Goal: Information Seeking & Learning: Learn about a topic

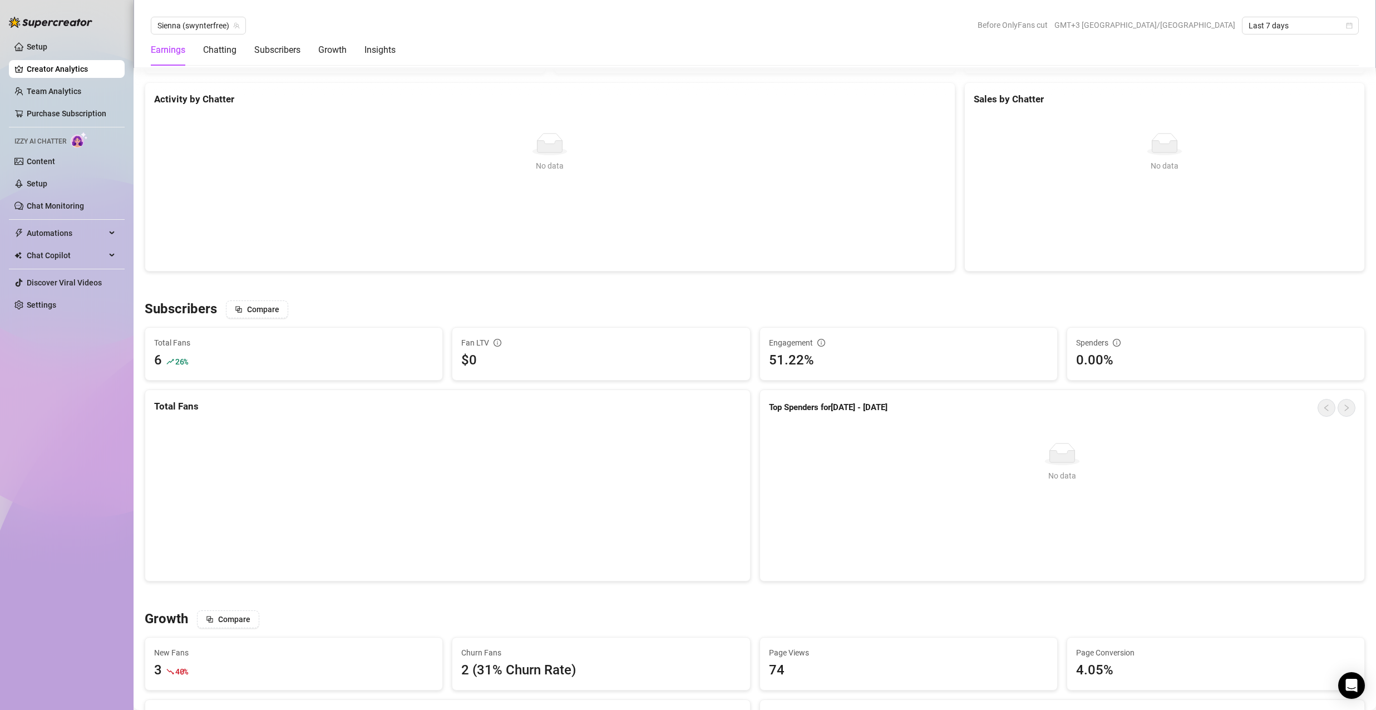
scroll to position [501, 0]
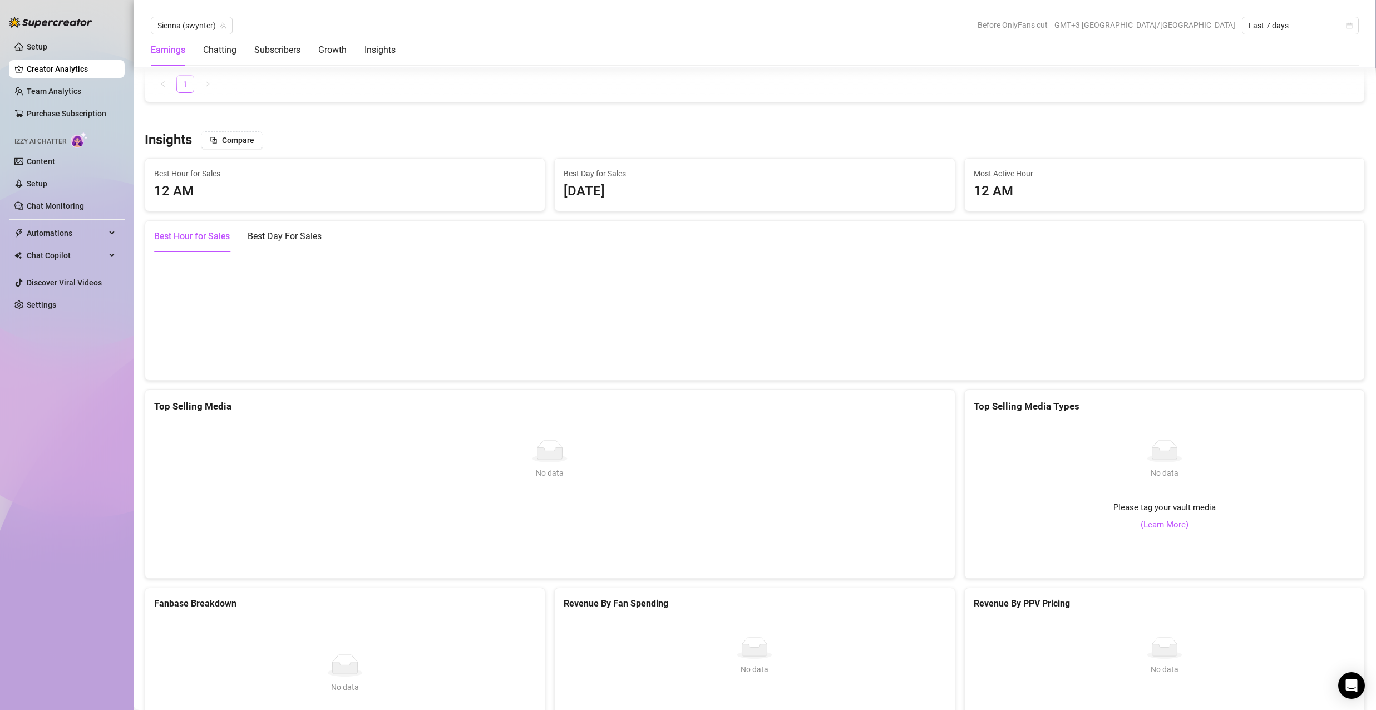
scroll to position [1702, 0]
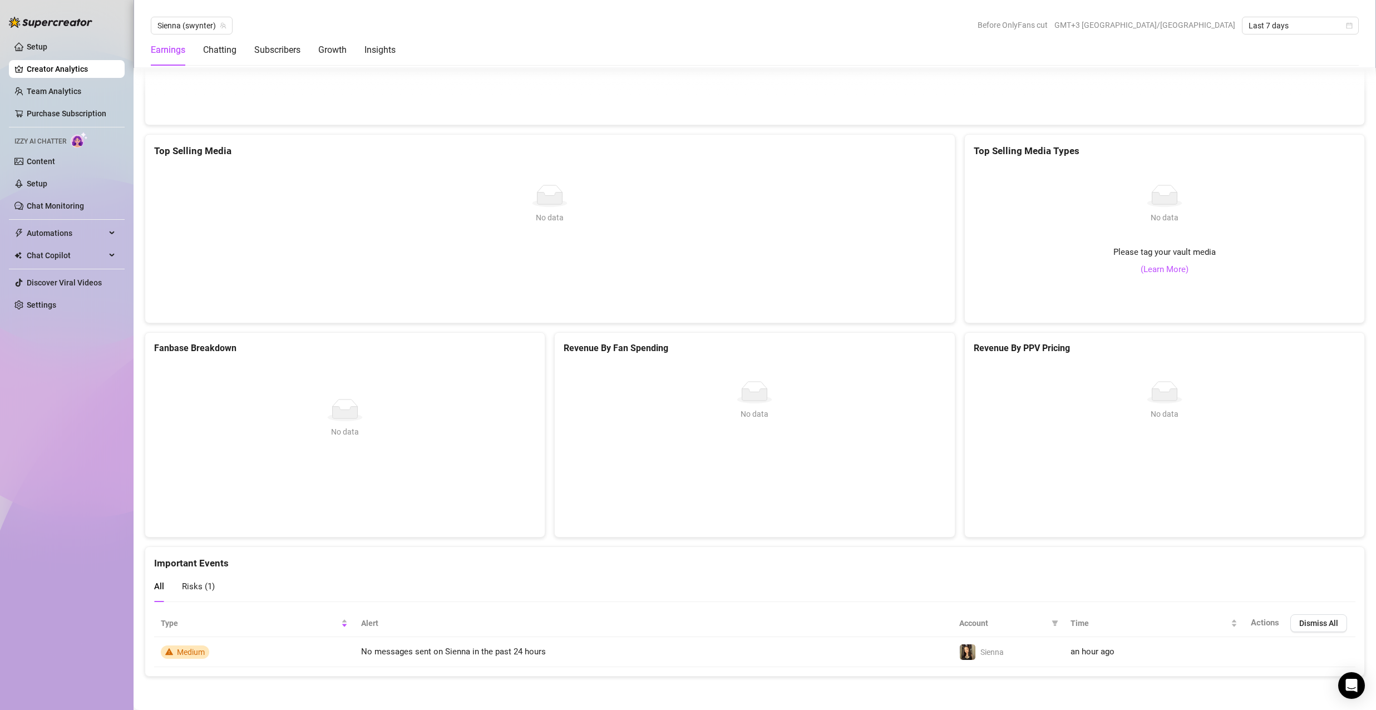
click at [95, 71] on link "Creator Analytics" at bounding box center [71, 69] width 89 height 18
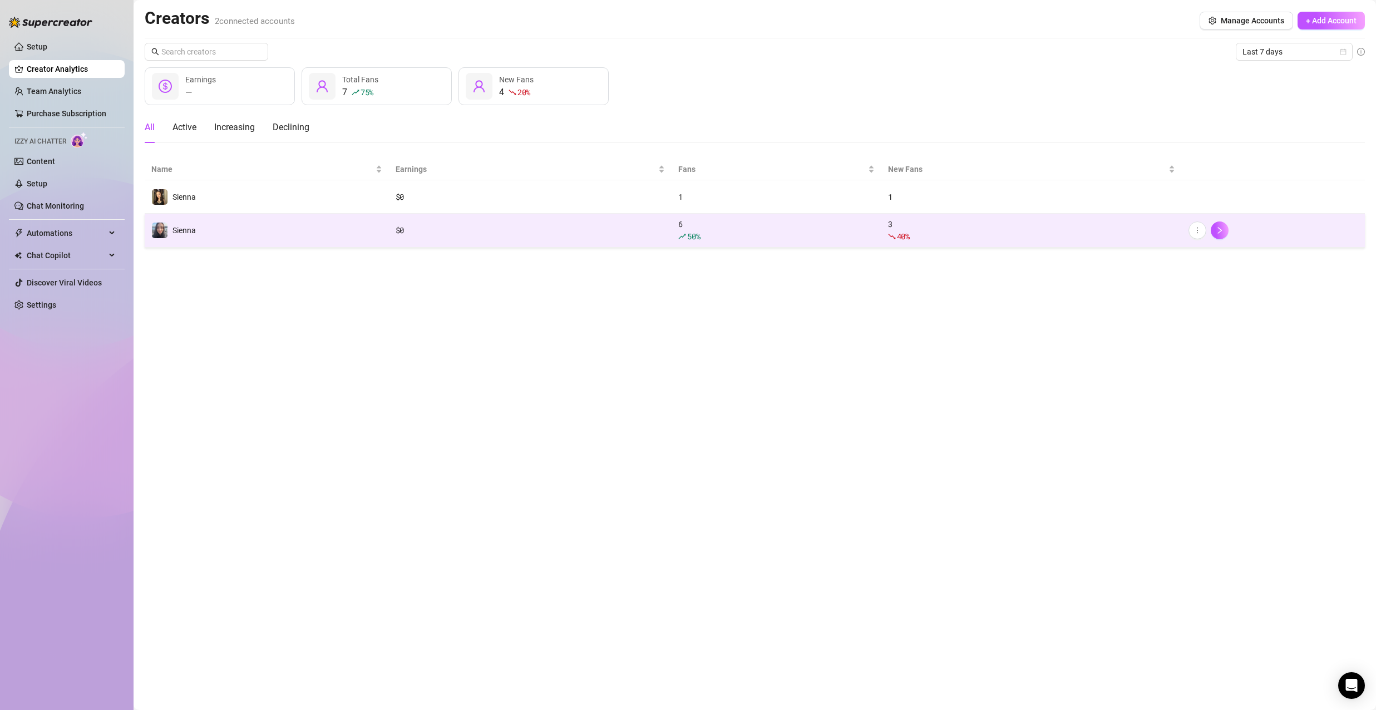
click at [815, 244] on td "6 50 %" at bounding box center [776, 231] width 209 height 34
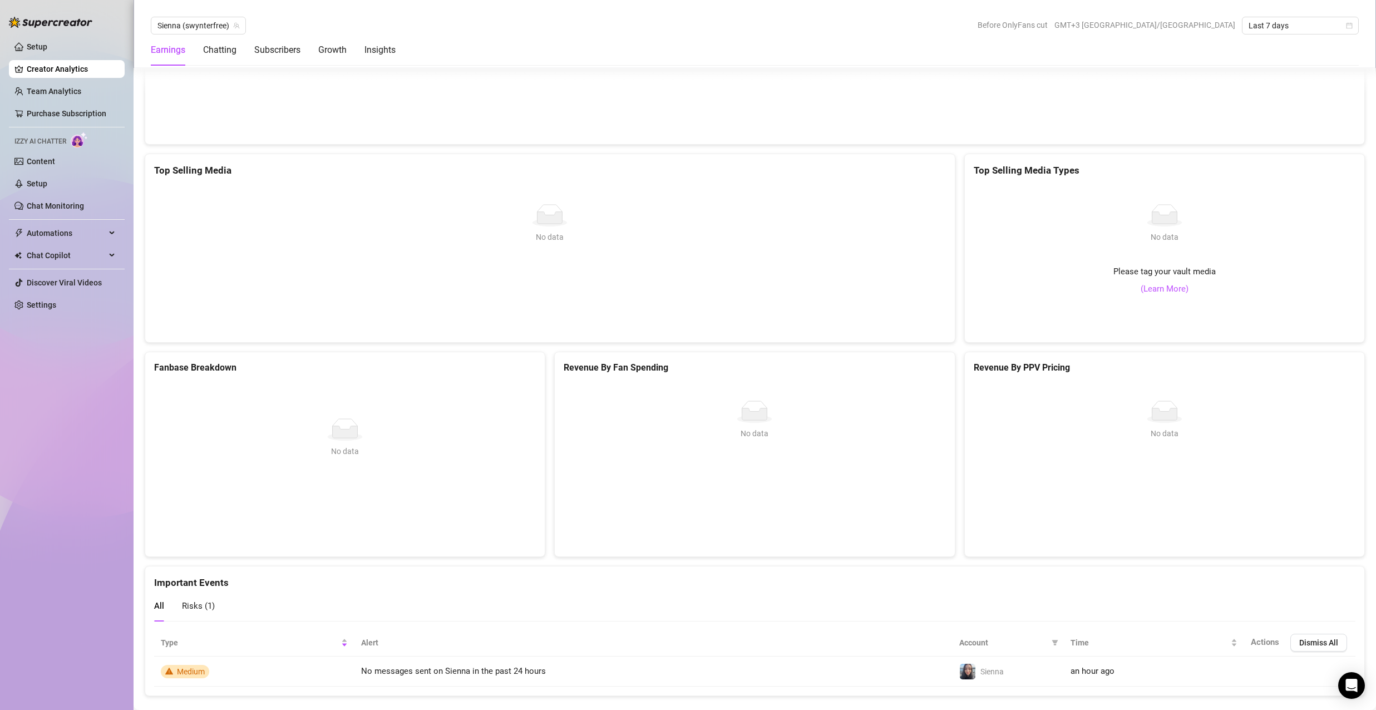
scroll to position [1702, 0]
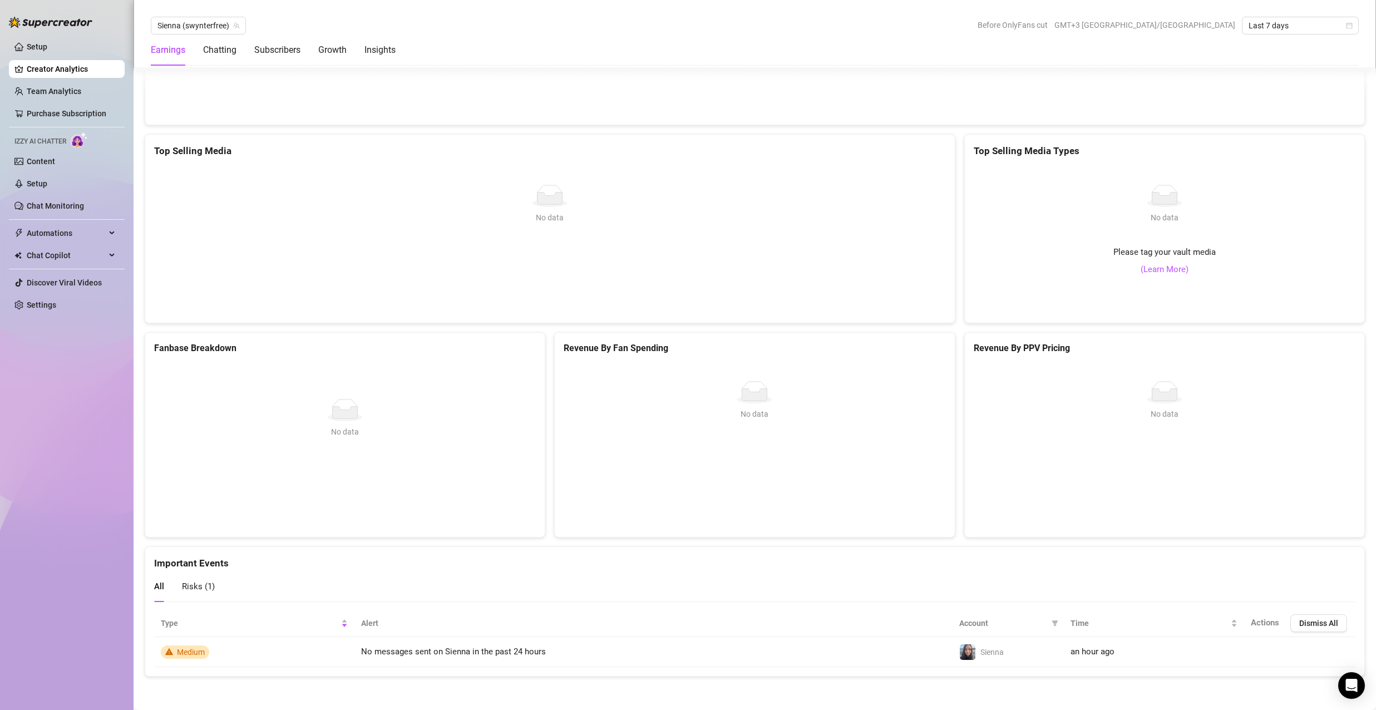
click at [54, 59] on ul "Setup Creator Analytics Team Analytics Purchase Subscription Izzy AI Chatter Co…" at bounding box center [67, 175] width 116 height 285
click at [58, 66] on link "Creator Analytics" at bounding box center [71, 69] width 89 height 18
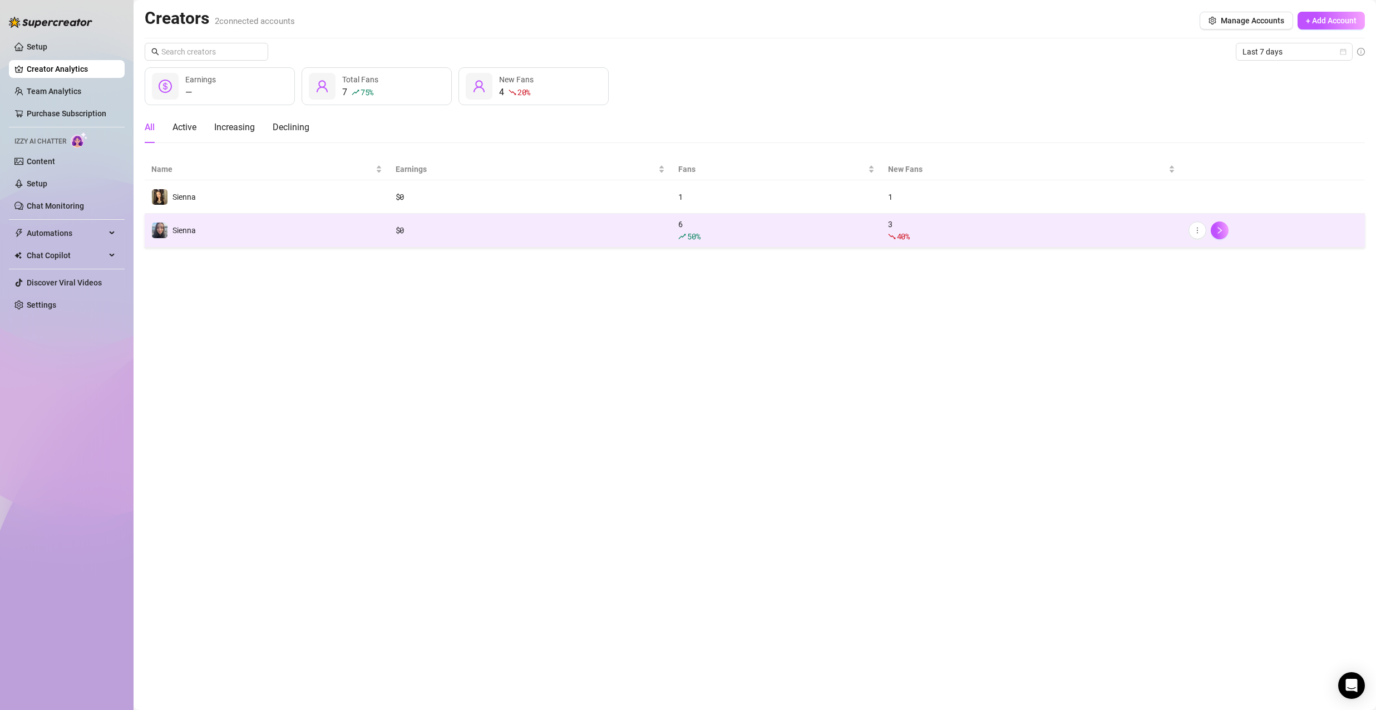
click at [308, 235] on td "Sienna" at bounding box center [267, 231] width 244 height 34
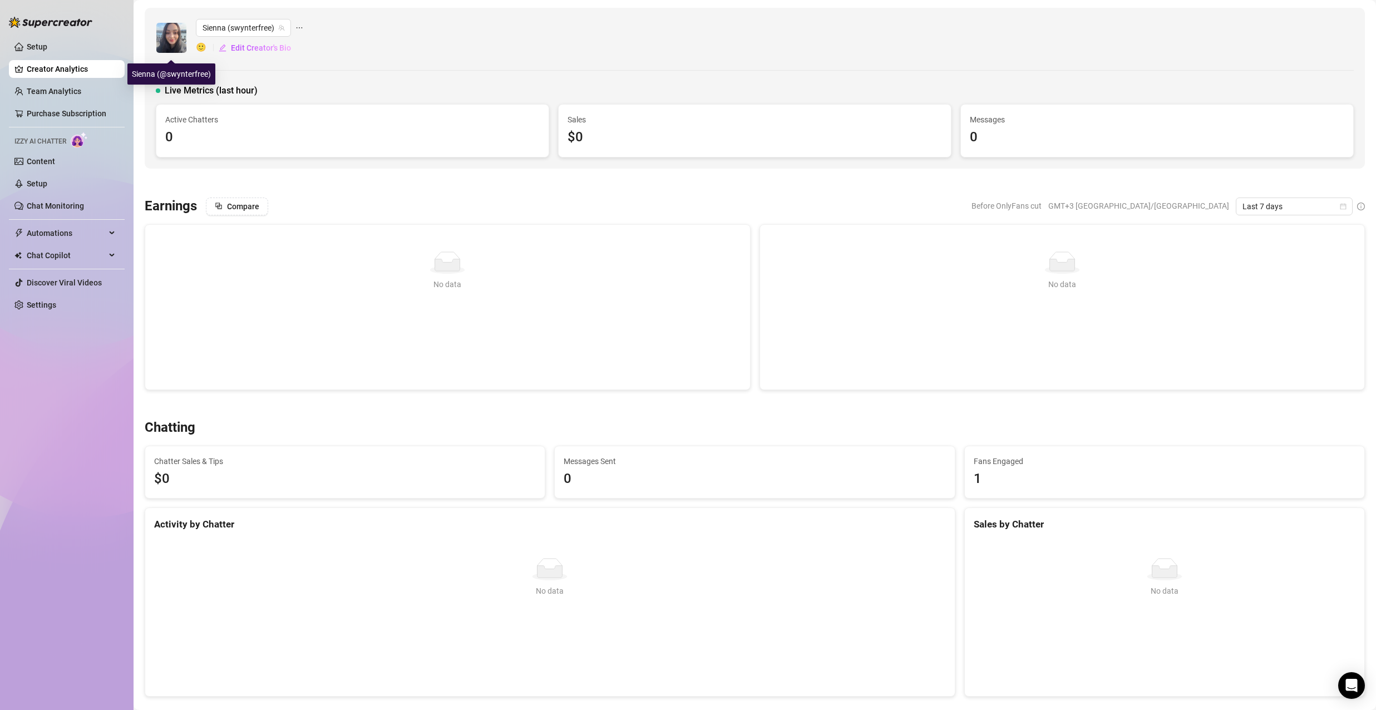
click at [175, 31] on img at bounding box center [171, 38] width 30 height 30
